Goal: Information Seeking & Learning: Learn about a topic

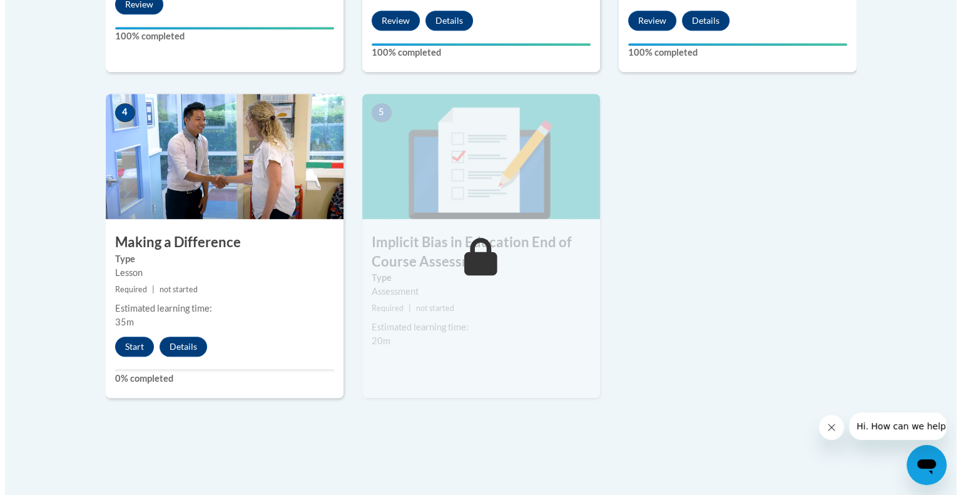
scroll to position [674, 0]
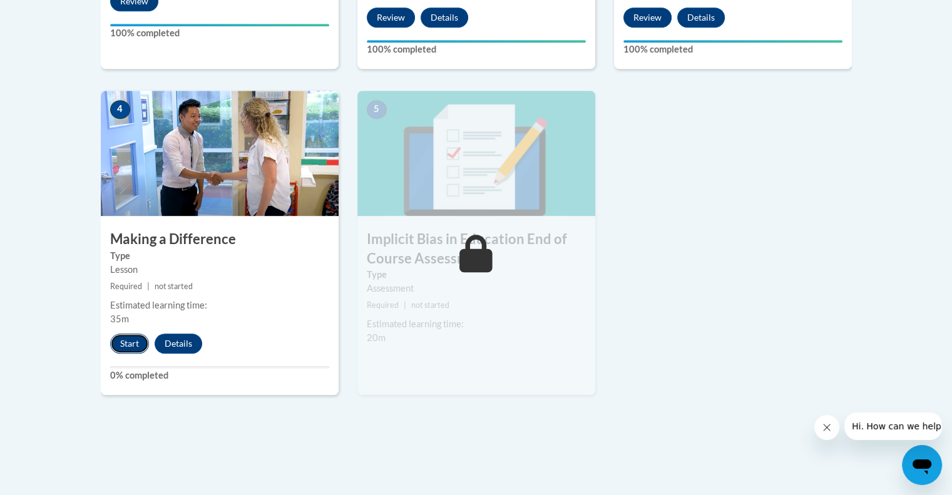
click at [126, 347] on button "Start" at bounding box center [129, 343] width 39 height 20
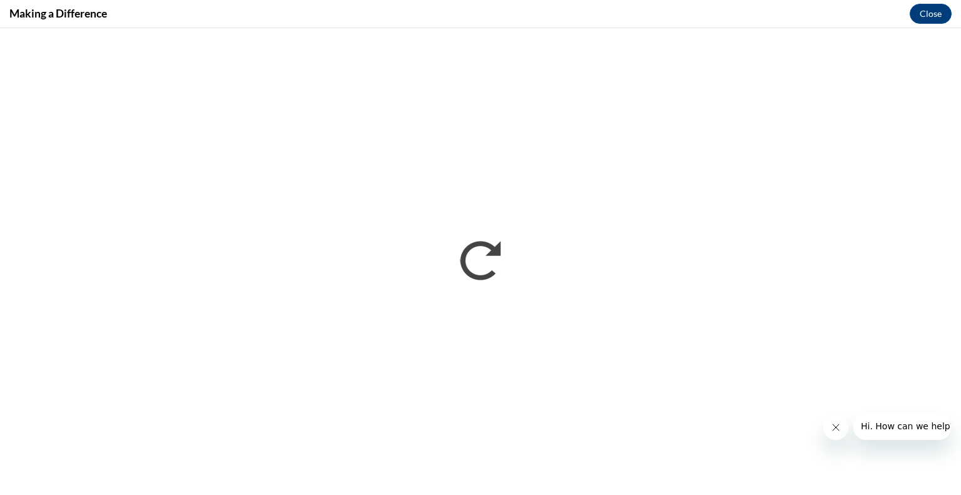
scroll to position [0, 0]
